Goal: Task Accomplishment & Management: Complete application form

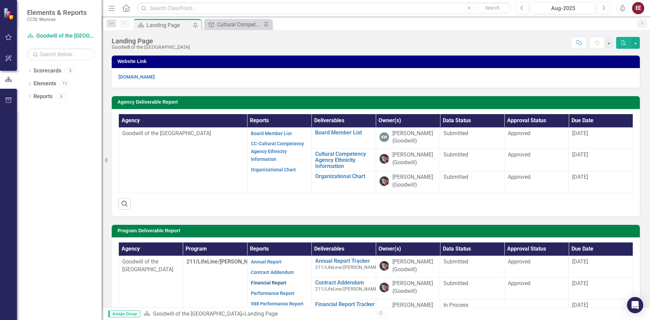
click at [275, 283] on link "Financial Report" at bounding box center [269, 282] width 36 height 5
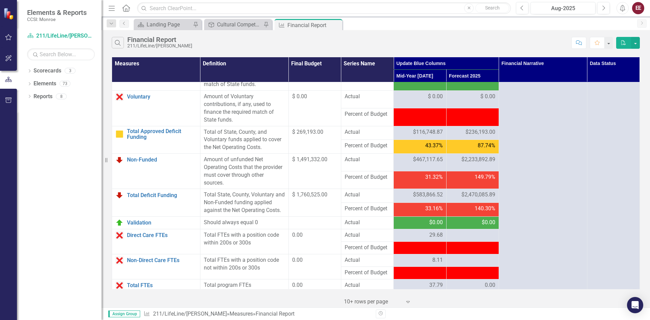
scroll to position [842, 0]
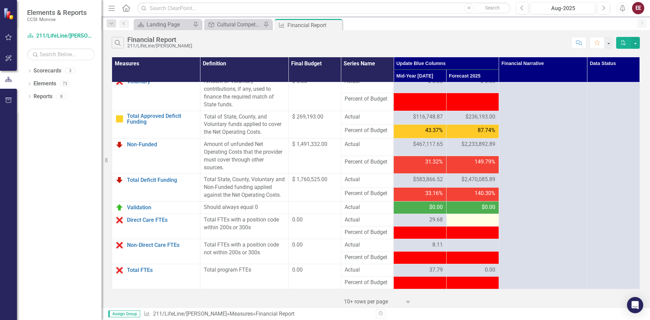
click at [471, 222] on div at bounding box center [472, 220] width 45 height 8
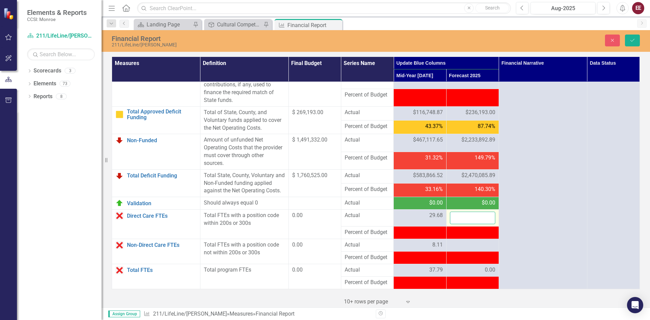
click at [471, 222] on input "number" at bounding box center [472, 217] width 45 height 13
click at [472, 223] on input "number" at bounding box center [472, 217] width 45 height 13
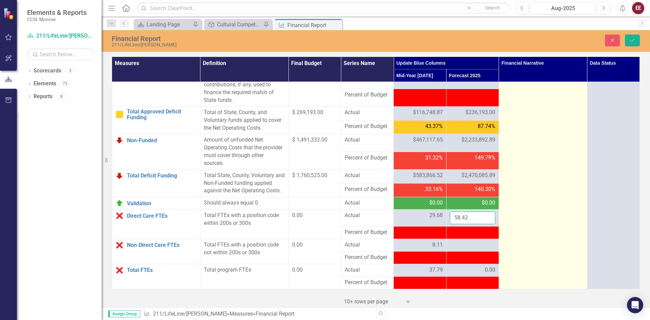
type input "58.42"
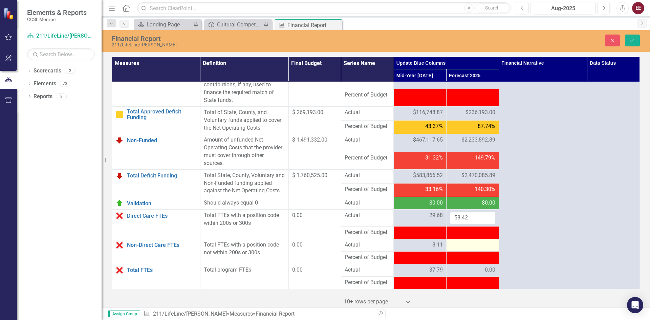
click at [464, 249] on div at bounding box center [472, 245] width 45 height 8
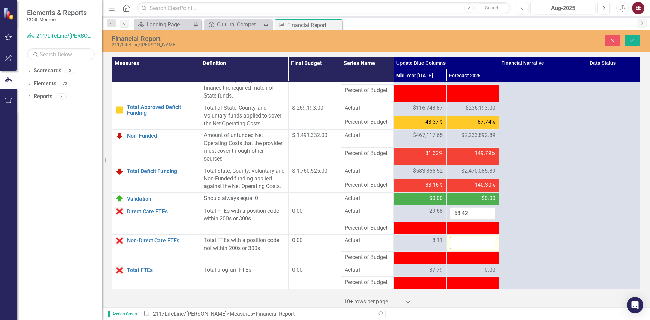
click at [464, 249] on input "number" at bounding box center [472, 243] width 45 height 13
type input "22.15"
click at [471, 274] on td "0.00" at bounding box center [472, 270] width 52 height 13
click at [476, 274] on div "0.00" at bounding box center [472, 270] width 45 height 8
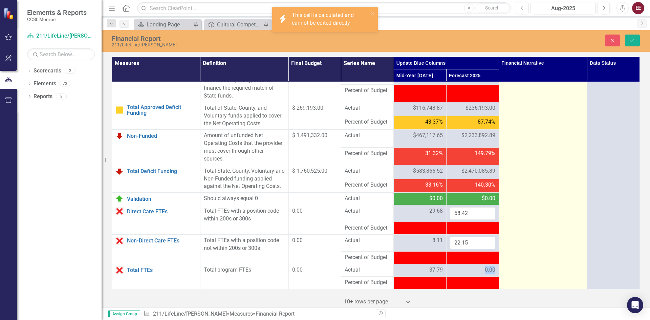
scroll to position [850, 0]
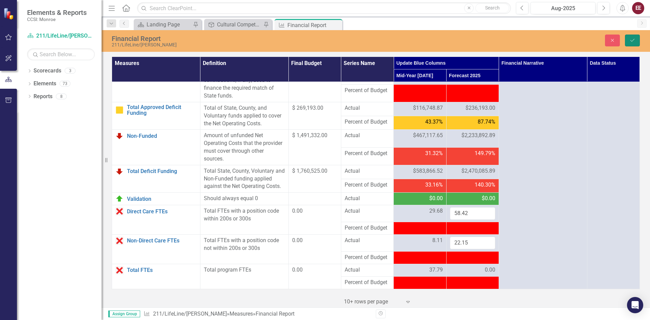
click at [632, 43] on button "Save" at bounding box center [632, 41] width 15 height 12
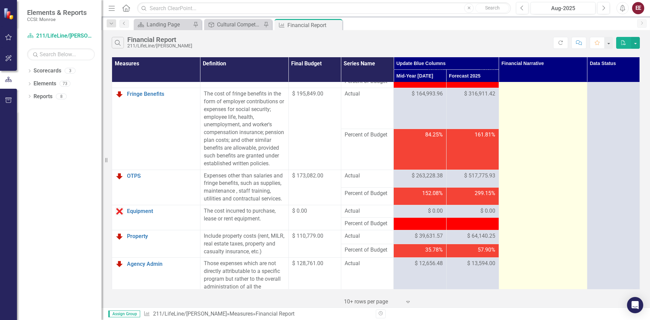
scroll to position [0, 0]
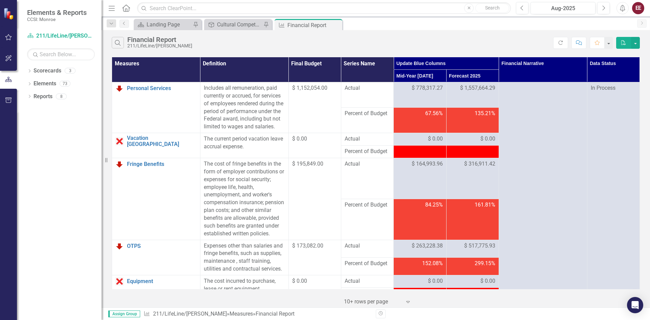
click at [416, 43] on div "Search Financial Report 211/LifeLine/[PERSON_NAME]" at bounding box center [332, 43] width 441 height 12
click at [175, 24] on div "Landing Page" at bounding box center [169, 24] width 45 height 8
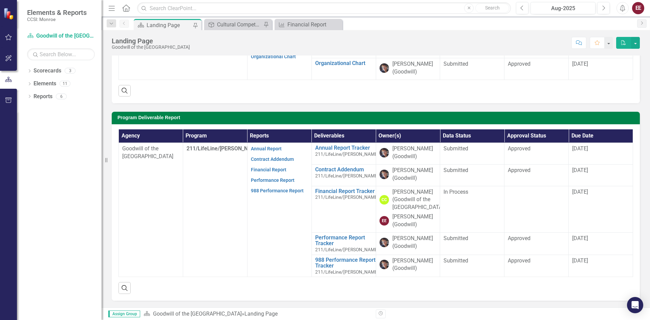
scroll to position [135, 0]
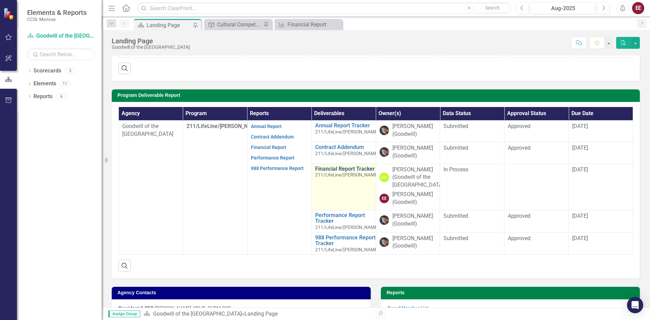
click at [329, 170] on link "Financial Report Tracker" at bounding box center [347, 169] width 64 height 6
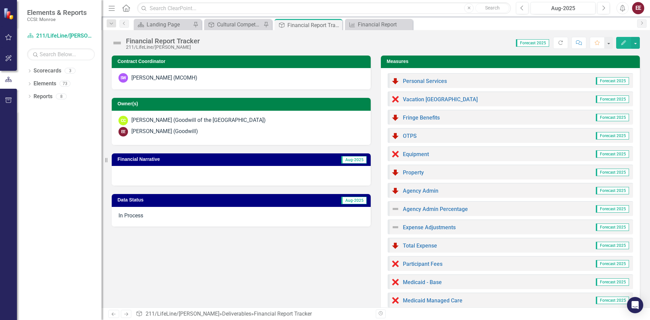
click at [352, 159] on span "Aug-2025" at bounding box center [353, 159] width 25 height 7
click at [348, 160] on span "Aug-2025" at bounding box center [353, 159] width 25 height 7
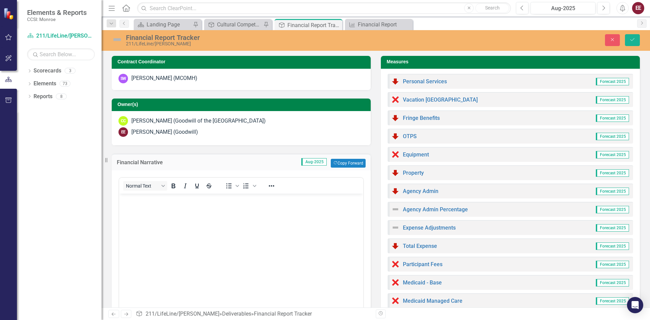
click at [210, 161] on h3 "Financial Narrative" at bounding box center [169, 162] width 104 height 6
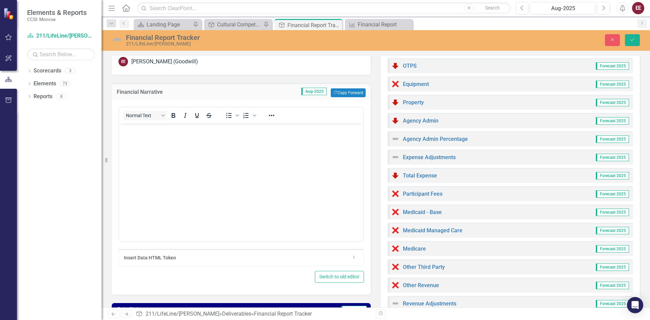
scroll to position [68, 0]
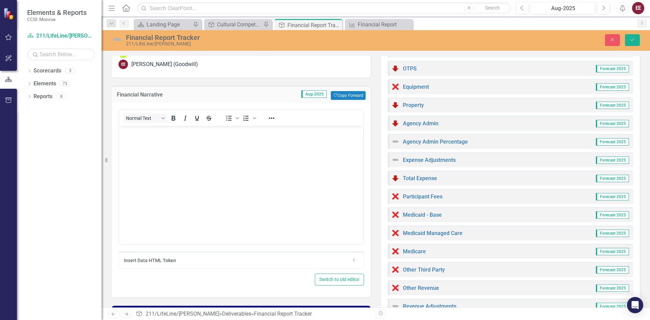
click at [372, 173] on div "Financial Narrative Aug-2025 Copy Forward Copy Forward Normal Text To open the …" at bounding box center [241, 187] width 269 height 220
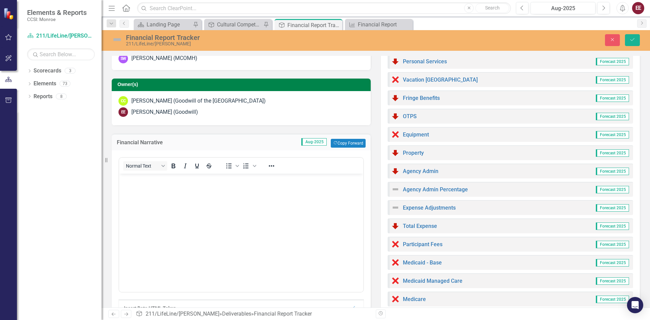
scroll to position [0, 0]
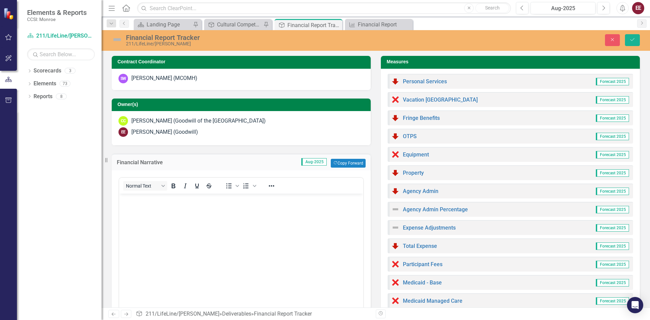
click at [306, 161] on span "Aug-2025" at bounding box center [313, 161] width 25 height 7
click at [128, 163] on h3 "Financial Narrative" at bounding box center [169, 162] width 104 height 6
click at [106, 160] on icon "Resize" at bounding box center [107, 159] width 7 height 5
click at [176, 157] on div "Financial Narrative Aug-2025 Copy Forward Copy Forward" at bounding box center [241, 162] width 259 height 17
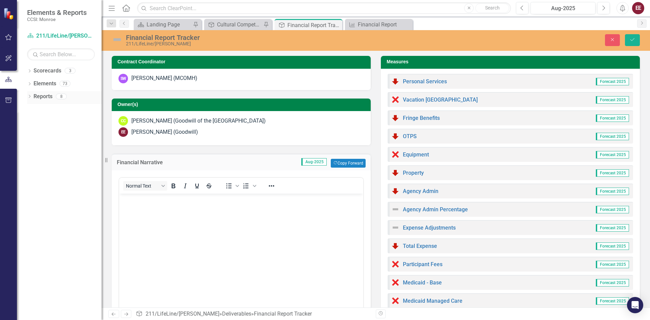
click at [27, 93] on div "Dropdown Reports 8" at bounding box center [64, 97] width 74 height 13
click at [58, 94] on div "8" at bounding box center [61, 96] width 11 height 6
click at [177, 24] on div "Landing Page" at bounding box center [169, 24] width 45 height 8
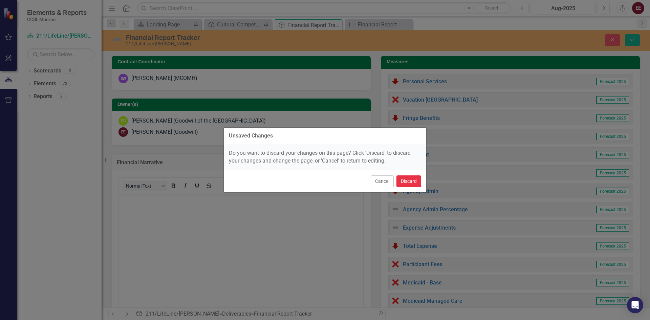
click at [413, 184] on button "Discard" at bounding box center [408, 181] width 25 height 12
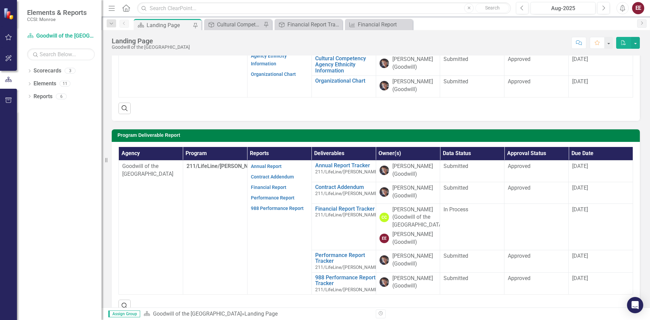
scroll to position [62, 0]
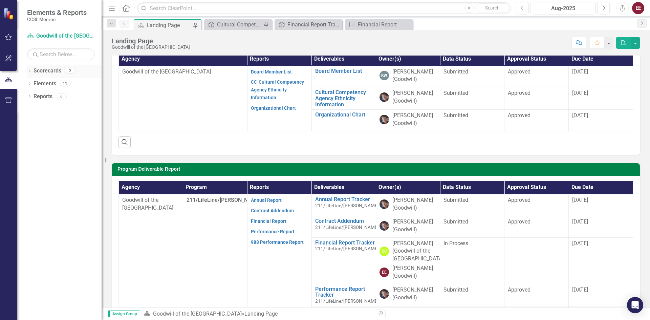
click at [62, 69] on div "Scorecards 3" at bounding box center [68, 71] width 68 height 13
click at [31, 84] on icon "Dropdown" at bounding box center [29, 85] width 5 height 4
click at [29, 122] on icon "Dropdown" at bounding box center [29, 123] width 5 height 4
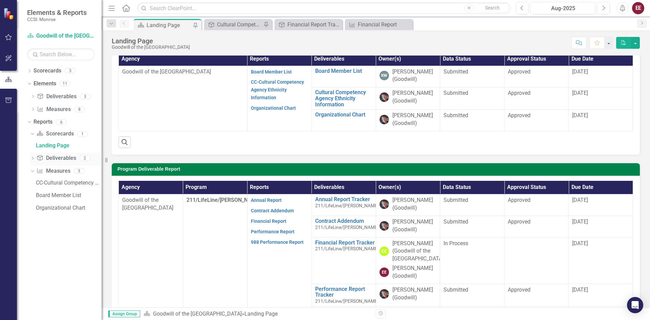
click at [32, 160] on icon "Dropdown" at bounding box center [32, 159] width 5 height 4
click at [33, 147] on icon "Dropdown" at bounding box center [32, 146] width 4 height 5
click at [34, 133] on icon "Dropdown" at bounding box center [32, 135] width 5 height 4
click at [34, 111] on icon "Dropdown" at bounding box center [32, 110] width 5 height 4
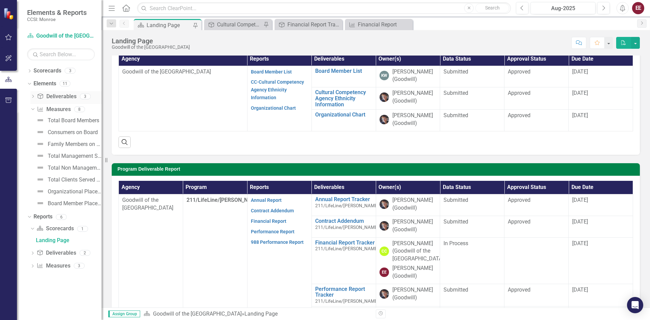
click at [34, 98] on icon "Dropdown" at bounding box center [32, 97] width 5 height 4
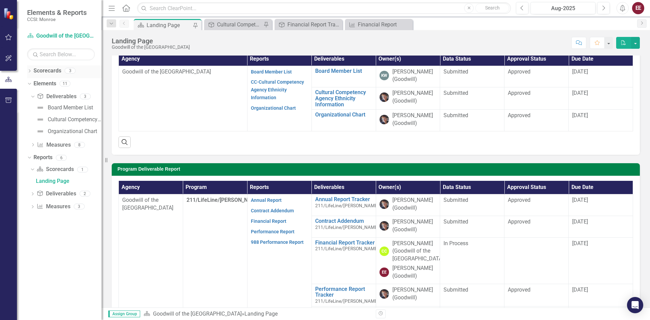
click at [28, 71] on icon "Dropdown" at bounding box center [29, 72] width 5 height 4
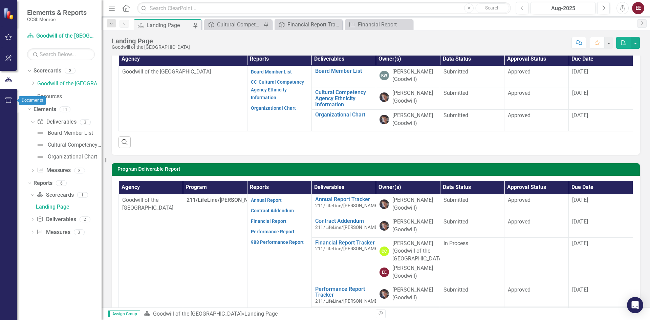
click at [10, 96] on button "button" at bounding box center [8, 100] width 15 height 14
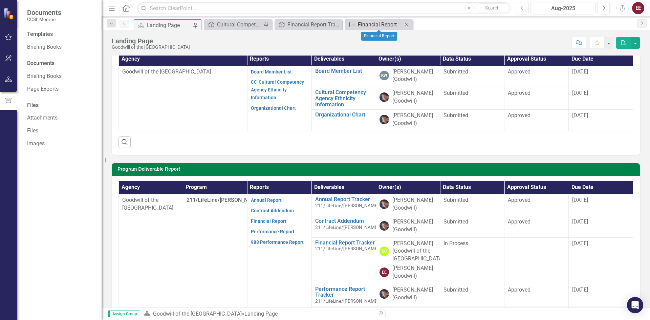
click at [367, 22] on div "Financial Report" at bounding box center [380, 24] width 45 height 8
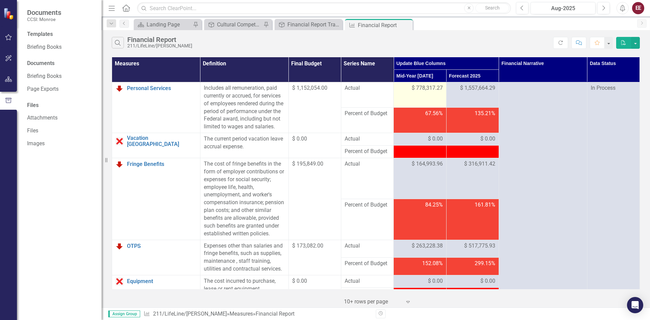
click at [408, 94] on td "$ 778,317.27" at bounding box center [420, 94] width 52 height 25
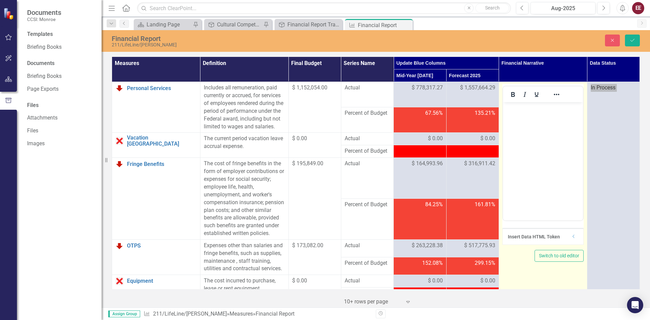
click at [527, 154] on body "Rich Text Area. Press ALT-0 for help." at bounding box center [543, 153] width 80 height 102
click at [543, 257] on button "Switch to old editor" at bounding box center [558, 256] width 49 height 12
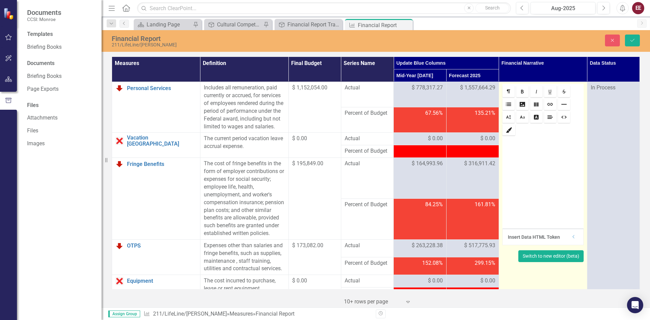
click at [524, 260] on button "Switch to new editor (beta)" at bounding box center [550, 256] width 65 height 12
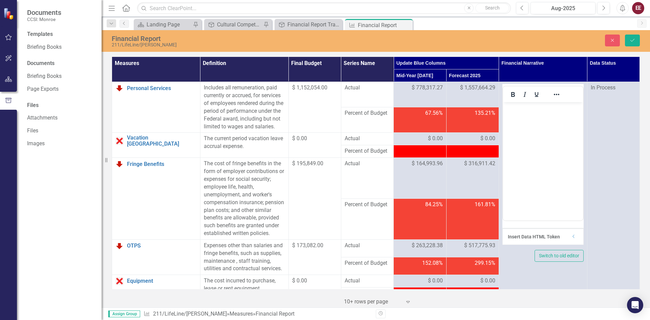
click at [512, 36] on div "Close Save" at bounding box center [535, 41] width 218 height 12
click at [608, 40] on button "Close" at bounding box center [612, 41] width 15 height 12
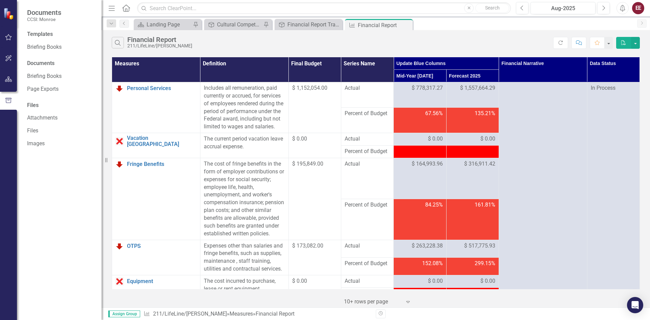
click at [536, 43] on div "Search Financial Report 211/LifeLine/[PERSON_NAME]" at bounding box center [332, 43] width 441 height 12
